Goal: Find specific page/section: Find specific page/section

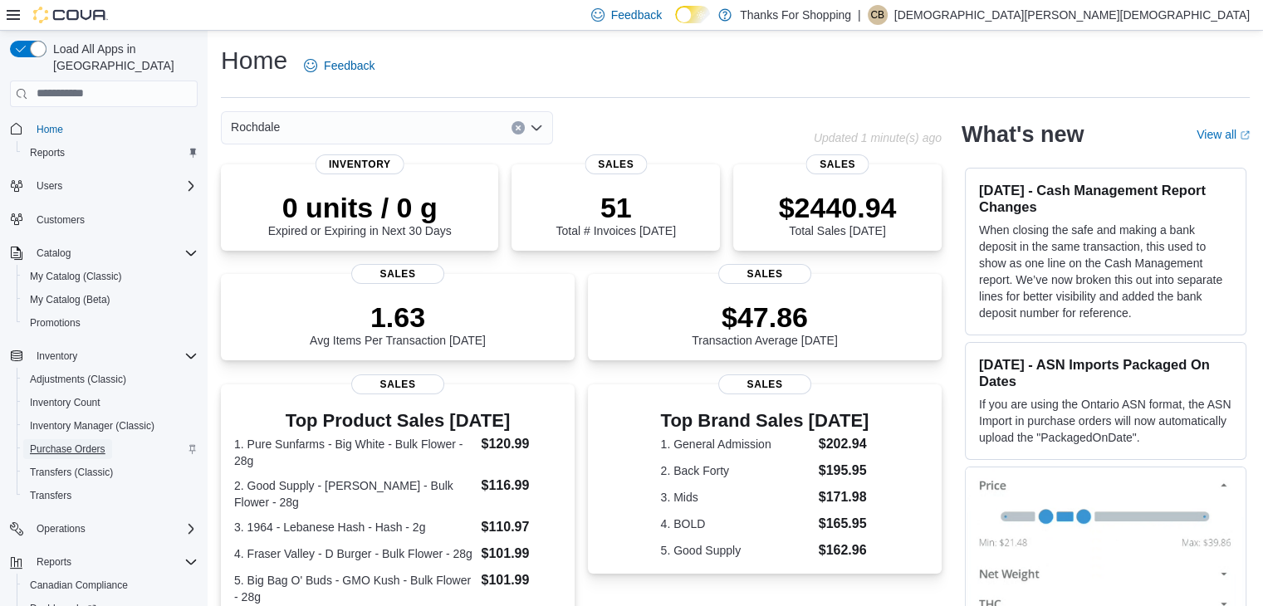
click at [77, 443] on span "Purchase Orders" at bounding box center [68, 449] width 76 height 13
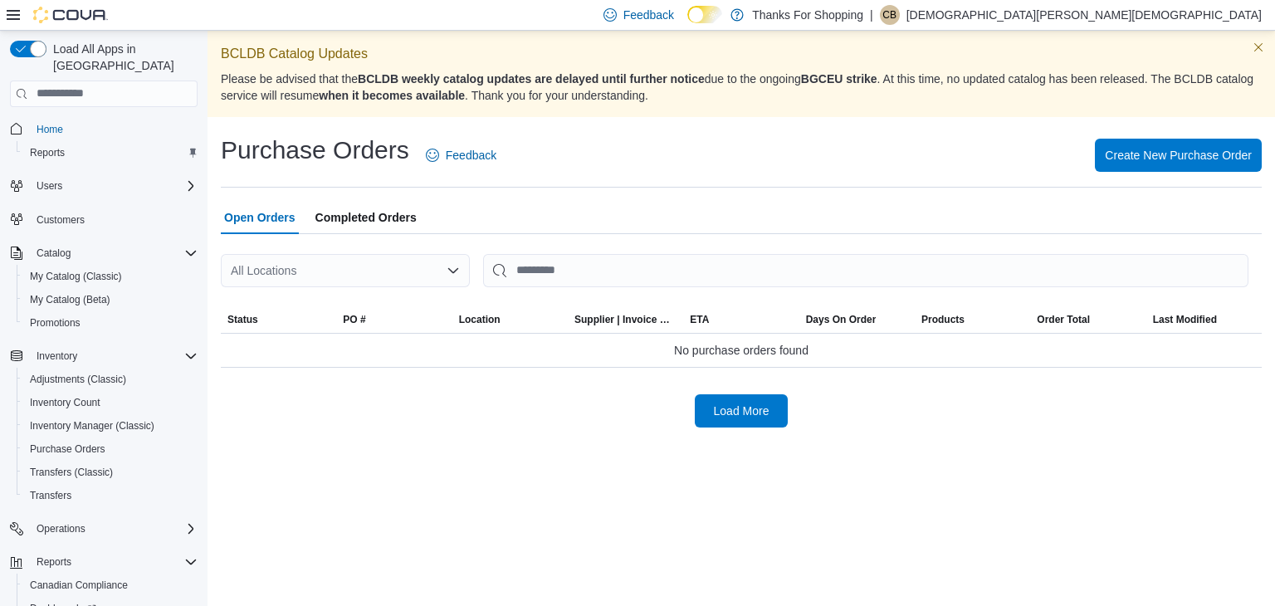
click at [455, 266] on icon "Open list of options" at bounding box center [453, 270] width 13 height 13
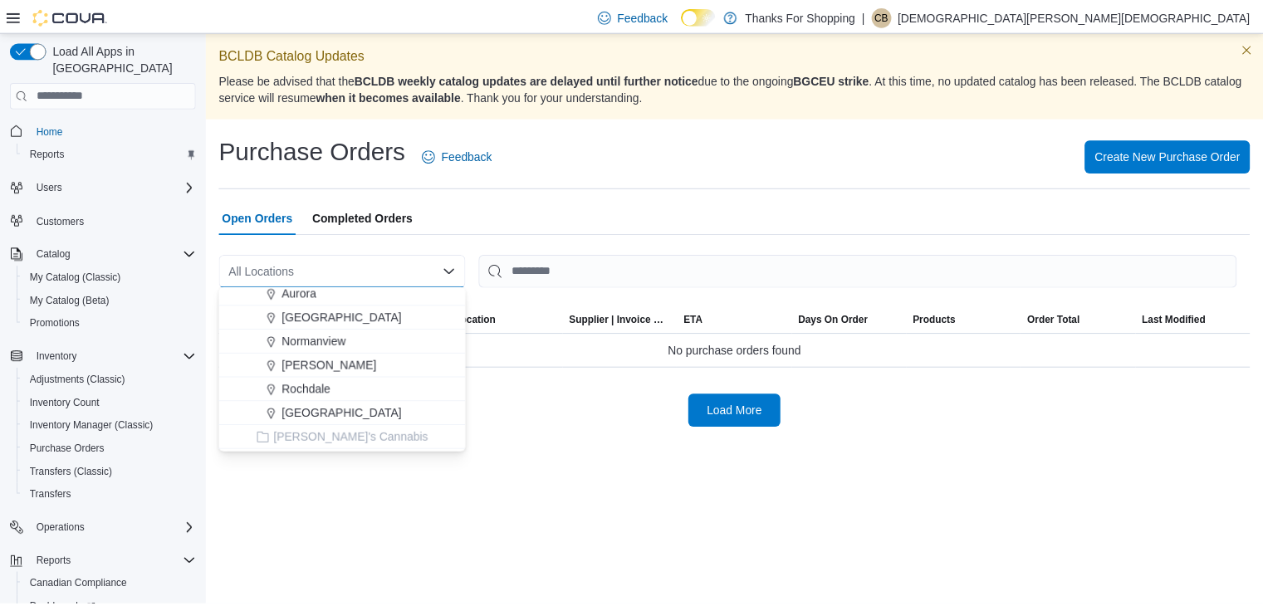
scroll to position [292, 0]
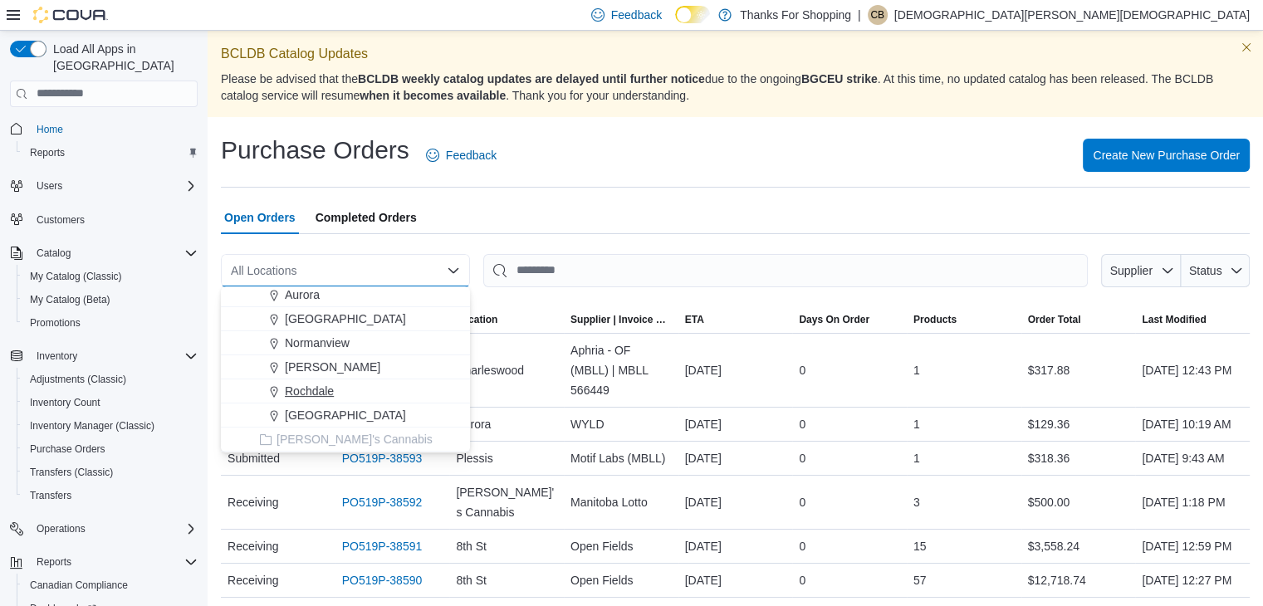
click at [343, 389] on div "Rochdale" at bounding box center [355, 391] width 209 height 17
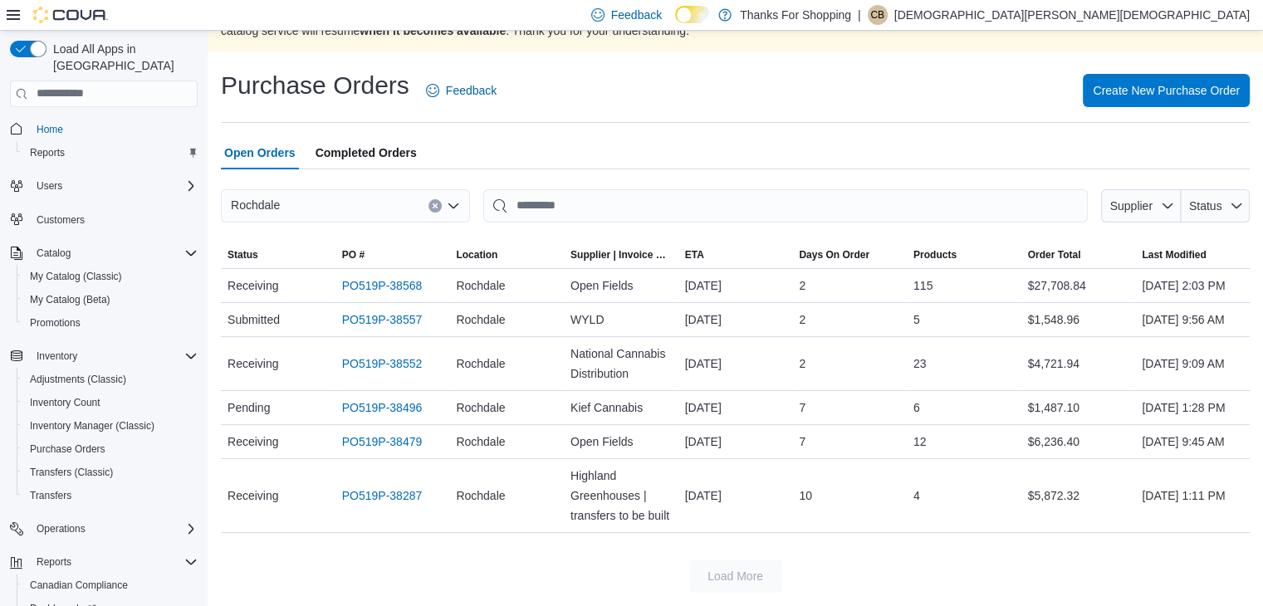
scroll to position [99, 0]
click at [400, 276] on link "PO519P-38568" at bounding box center [382, 286] width 81 height 20
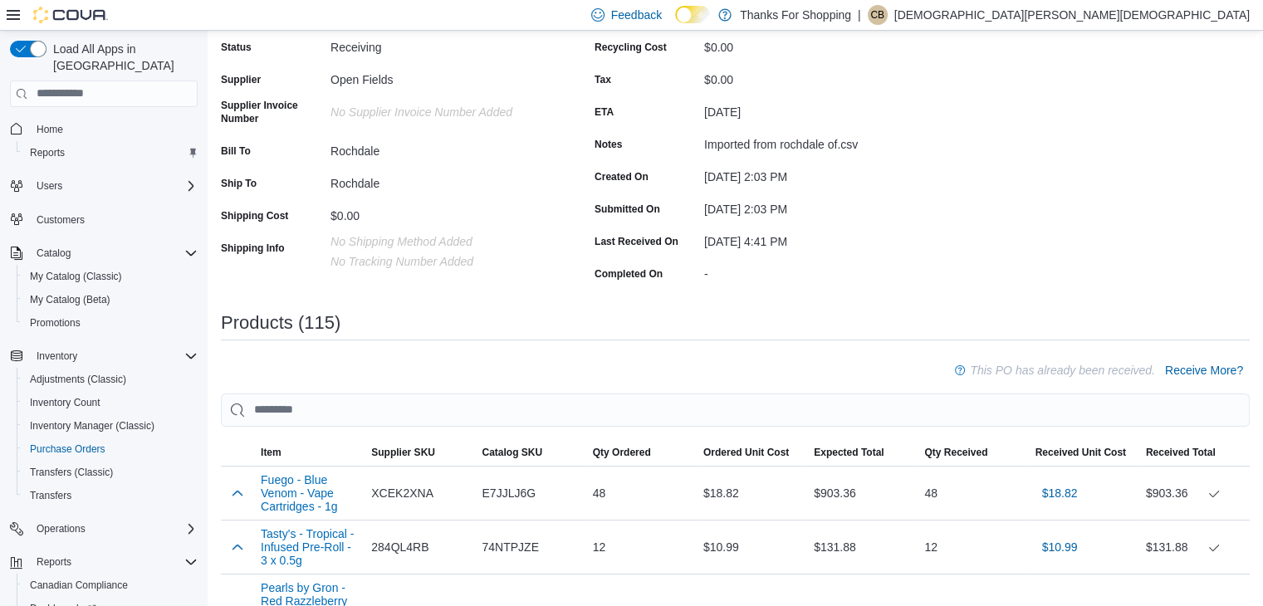
scroll to position [438, 0]
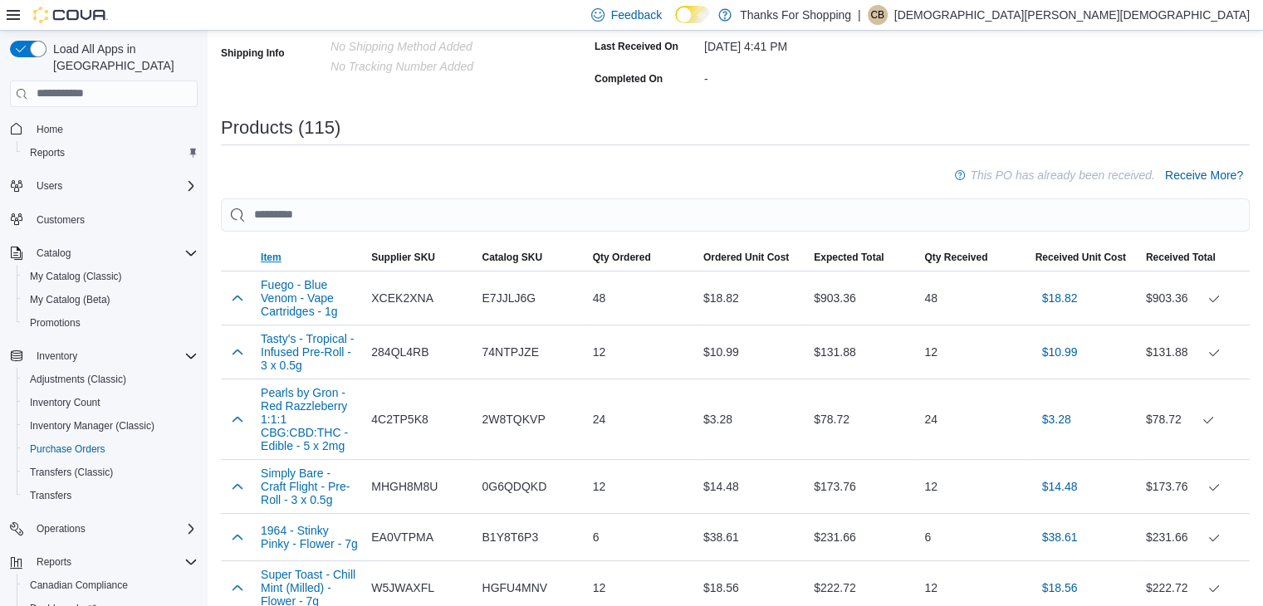
click at [327, 261] on span "Item" at bounding box center [309, 257] width 110 height 27
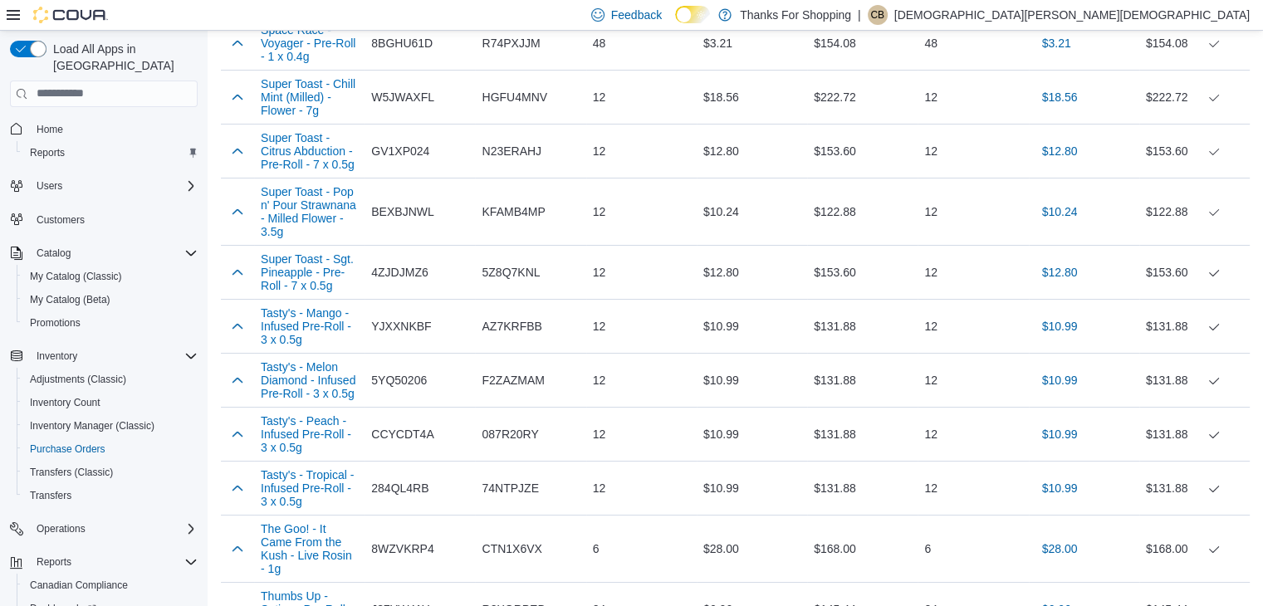
scroll to position [6197, 0]
